Goal: Information Seeking & Learning: Learn about a topic

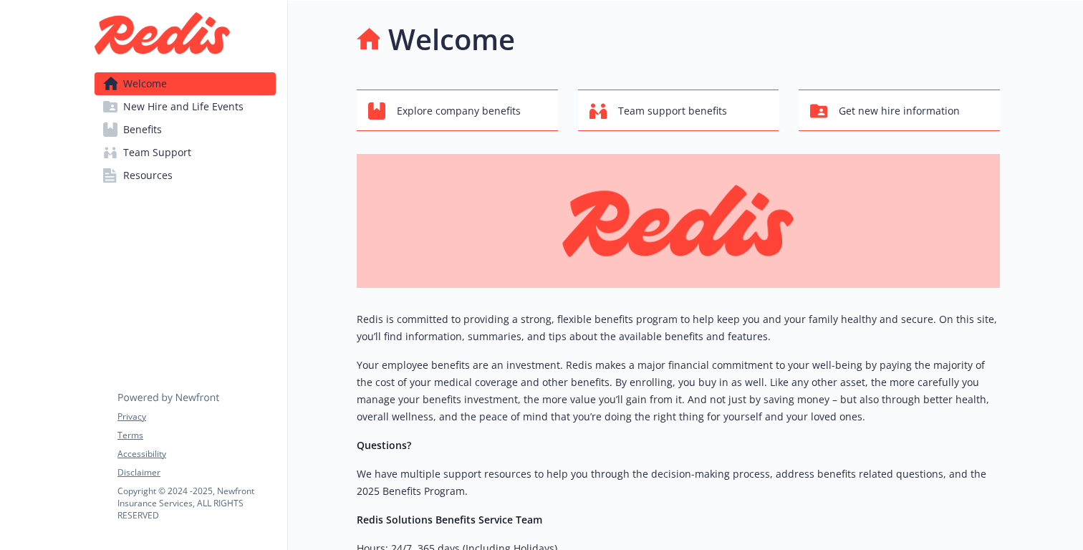
click at [183, 112] on span "New Hire and Life Events" at bounding box center [183, 106] width 120 height 23
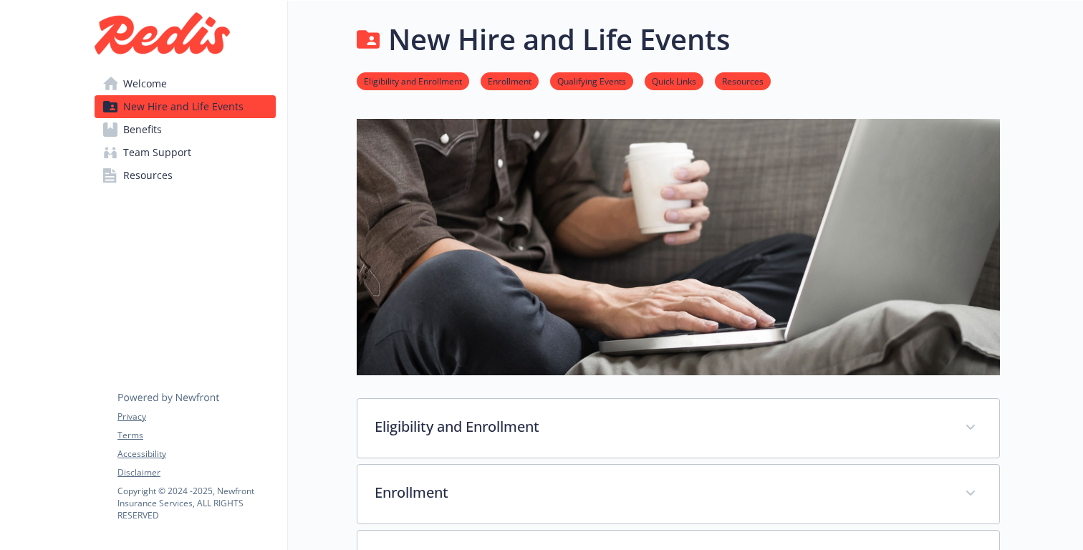
click at [179, 131] on link "Benefits" at bounding box center [185, 129] width 181 height 23
